Goal: Task Accomplishment & Management: Complete application form

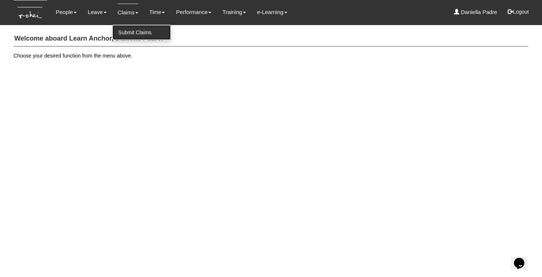
click at [128, 30] on link "Submit Claims" at bounding box center [142, 32] width 58 height 15
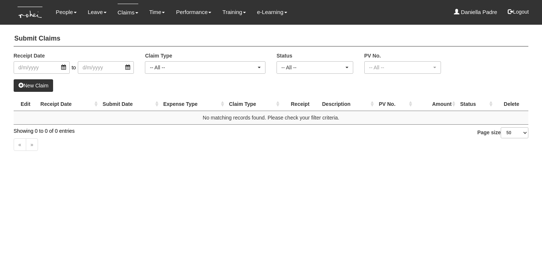
select select "50"
click at [43, 88] on link "New Claim" at bounding box center [34, 85] width 40 height 13
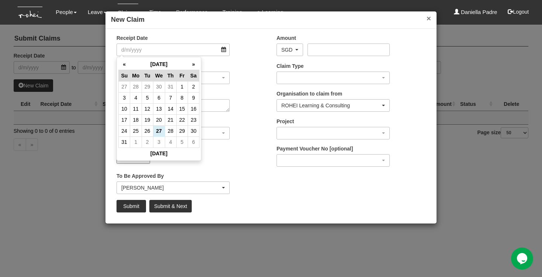
click at [427, 20] on button "×" at bounding box center [429, 18] width 4 height 8
